Goal: Check status

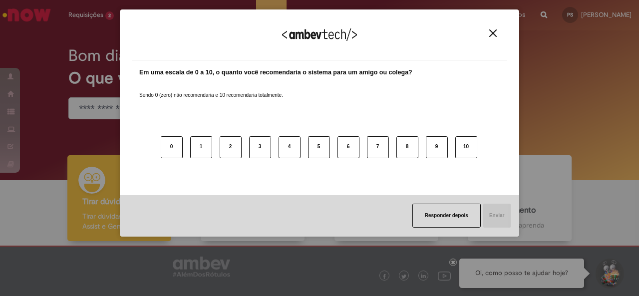
drag, startPoint x: 490, startPoint y: 34, endPoint x: 485, endPoint y: 32, distance: 5.7
click at [490, 33] on img "Close" at bounding box center [492, 32] width 7 height 7
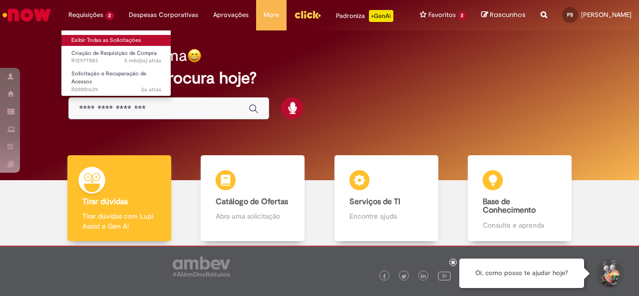
click at [88, 36] on link "Exibir Todas as Solicitações" at bounding box center [116, 40] width 110 height 11
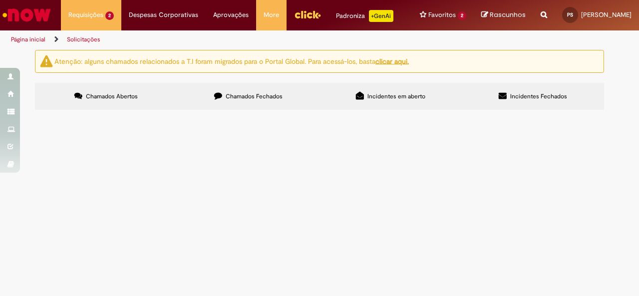
click at [254, 98] on span "Chamados Fechados" at bounding box center [254, 96] width 57 height 8
click at [0, 0] on span "A INOVATECH NETWORK S.A. é empresa Ambev e recebe pagamento do Zé Delivery em r…" at bounding box center [0, 0] width 0 height 0
click at [0, 0] on span "Solucionado" at bounding box center [0, 0] width 0 height 0
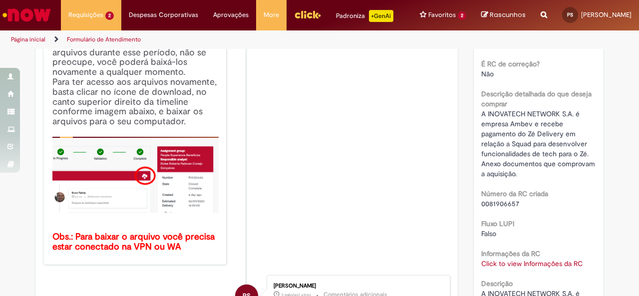
scroll to position [173, 0]
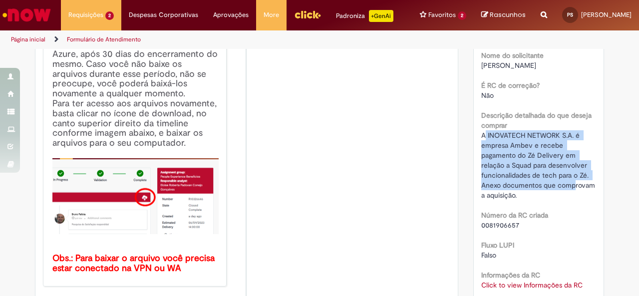
drag, startPoint x: 479, startPoint y: 136, endPoint x: 570, endPoint y: 184, distance: 102.7
click at [570, 184] on span "A INOVATECH NETWORK S.A. é empresa Ambev e recebe pagamento do Zé Delivery em r…" at bounding box center [539, 165] width 116 height 69
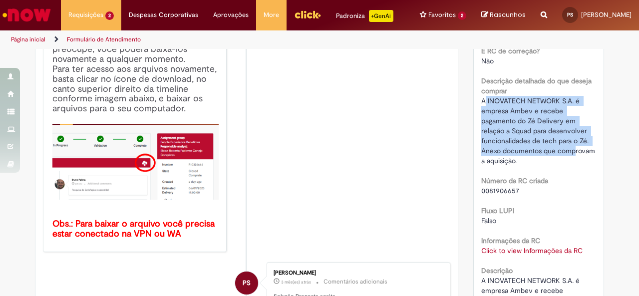
scroll to position [223, 0]
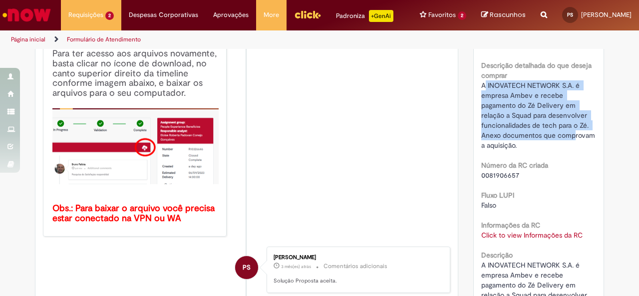
click at [538, 234] on link "Click to view Informações da RC" at bounding box center [531, 235] width 101 height 9
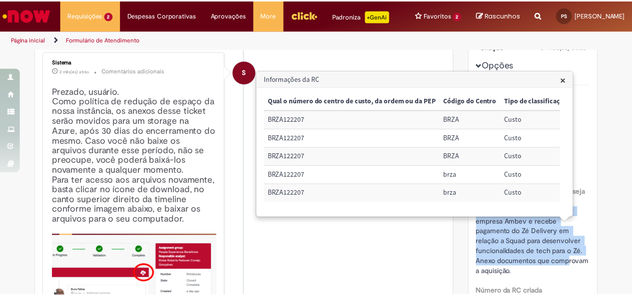
scroll to position [100, 0]
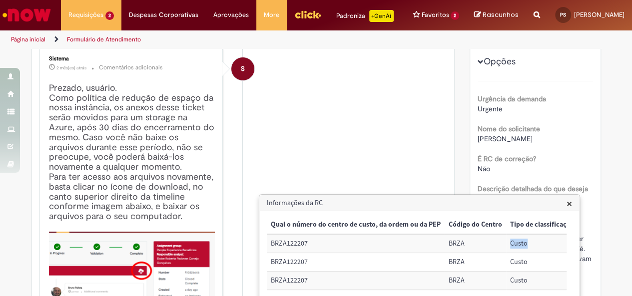
drag, startPoint x: 530, startPoint y: 246, endPoint x: 474, endPoint y: 245, distance: 56.4
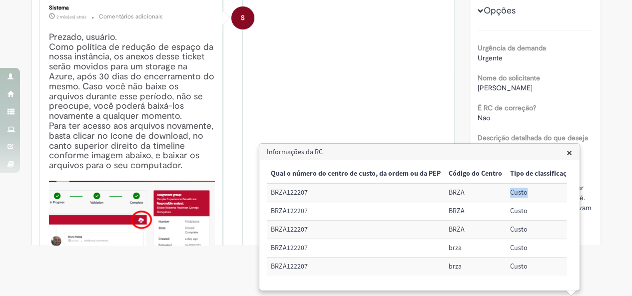
scroll to position [0, 0]
